Goal: Task Accomplishment & Management: Manage account settings

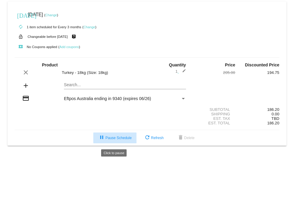
click at [101, 143] on button "pause Pause Schedule" at bounding box center [114, 137] width 43 height 11
click at [101, 140] on mat-icon "play_arrow" at bounding box center [100, 137] width 7 height 7
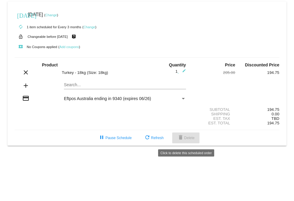
click at [185, 140] on span "delete Delete" at bounding box center [186, 138] width 18 height 4
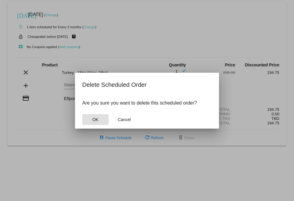
click at [96, 119] on span "OK" at bounding box center [95, 119] width 6 height 5
